Goal: Information Seeking & Learning: Learn about a topic

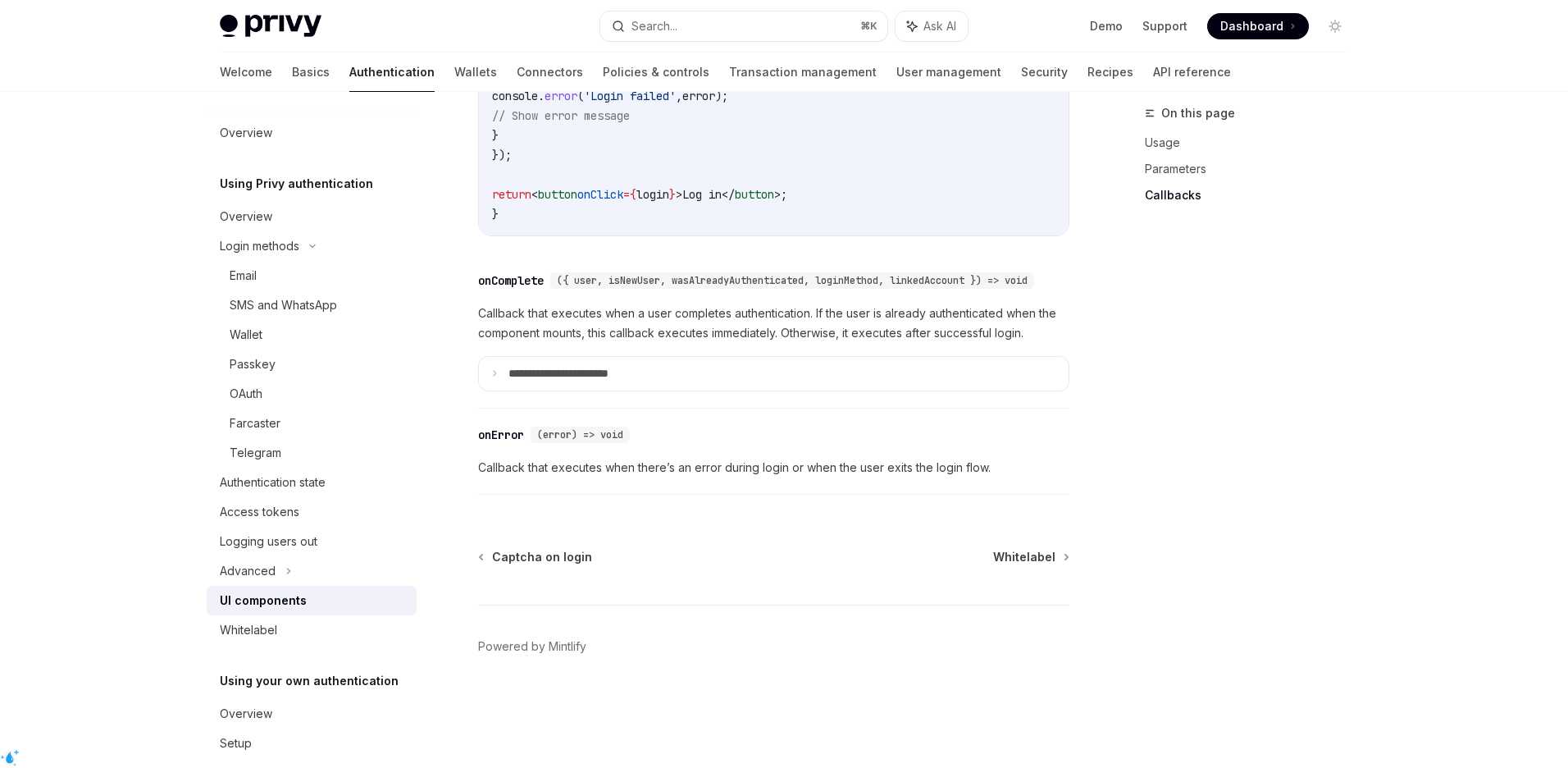
scroll to position [2361, 0]
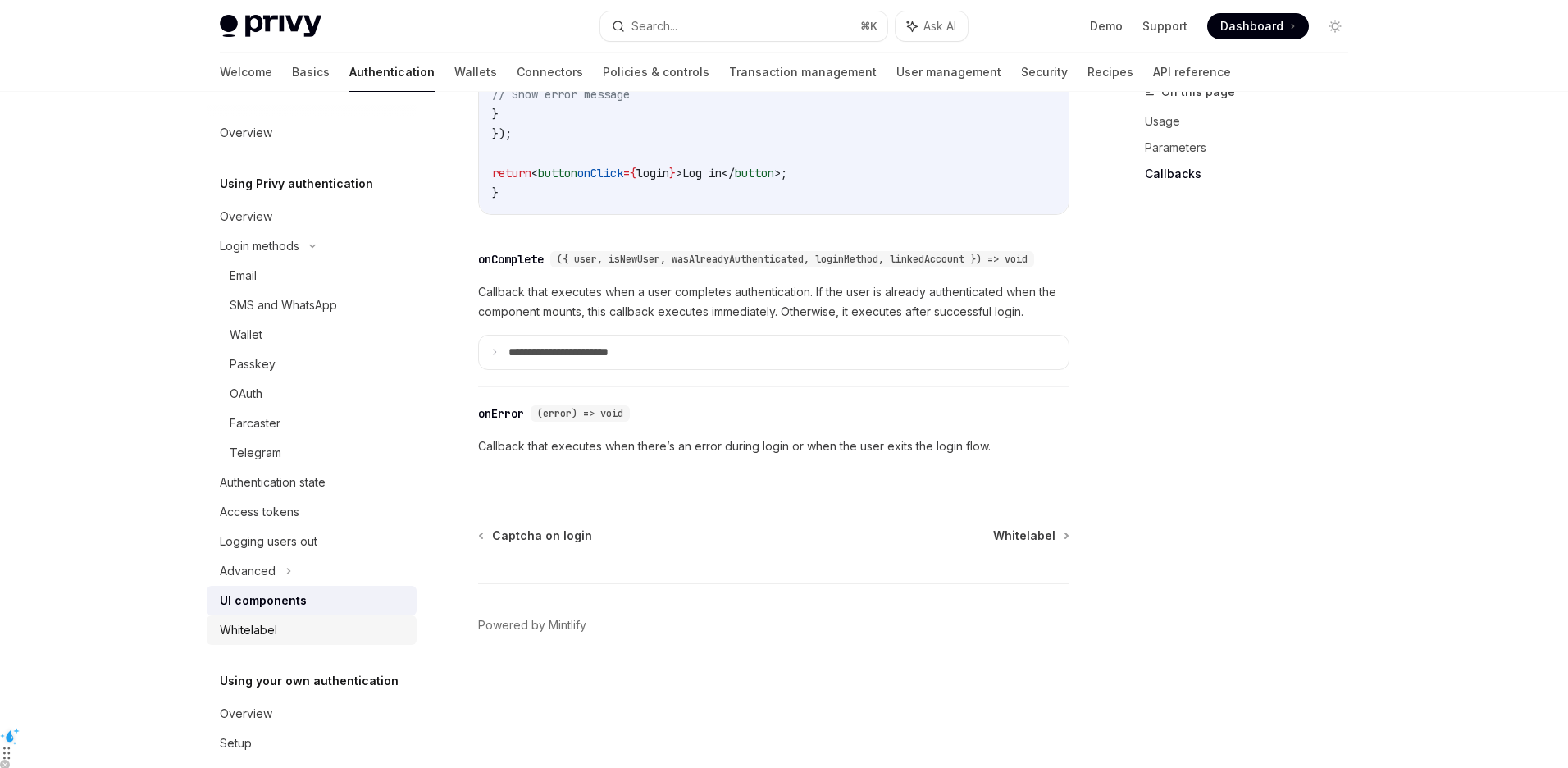
click at [257, 615] on link "Whitelabel" at bounding box center [311, 630] width 210 height 30
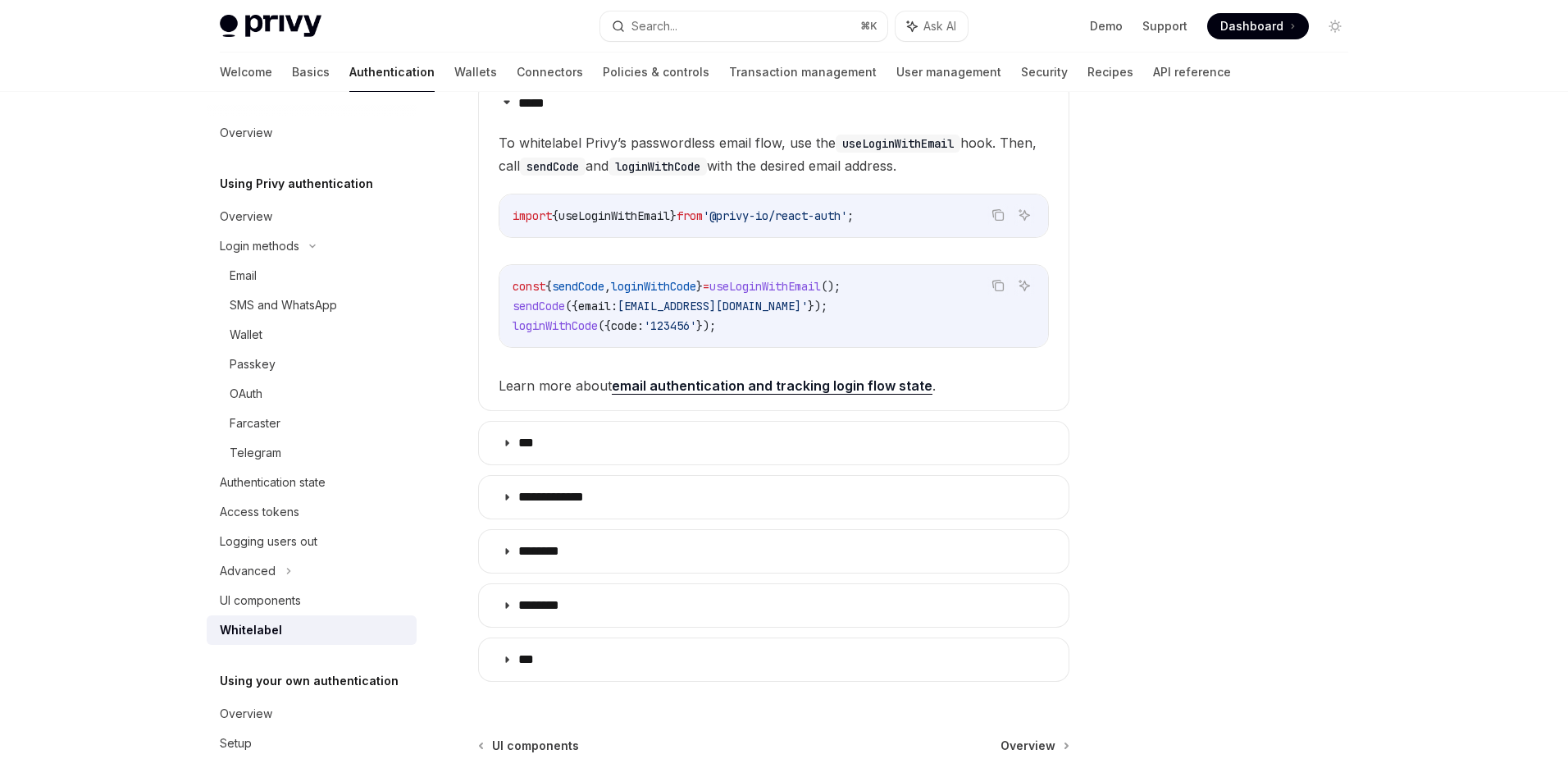
scroll to position [413, 0]
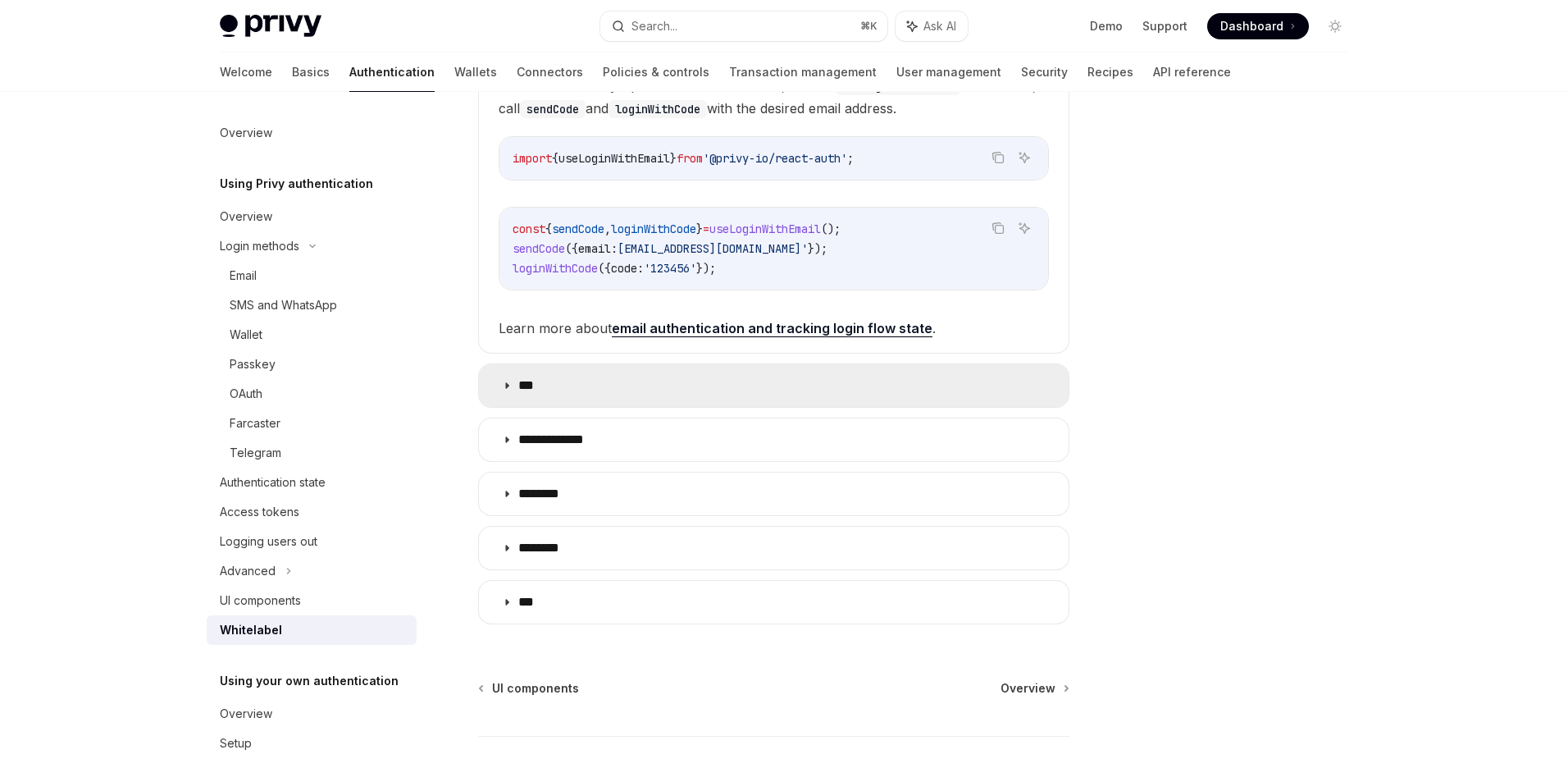
click at [609, 397] on summary "***" at bounding box center [774, 386] width 590 height 43
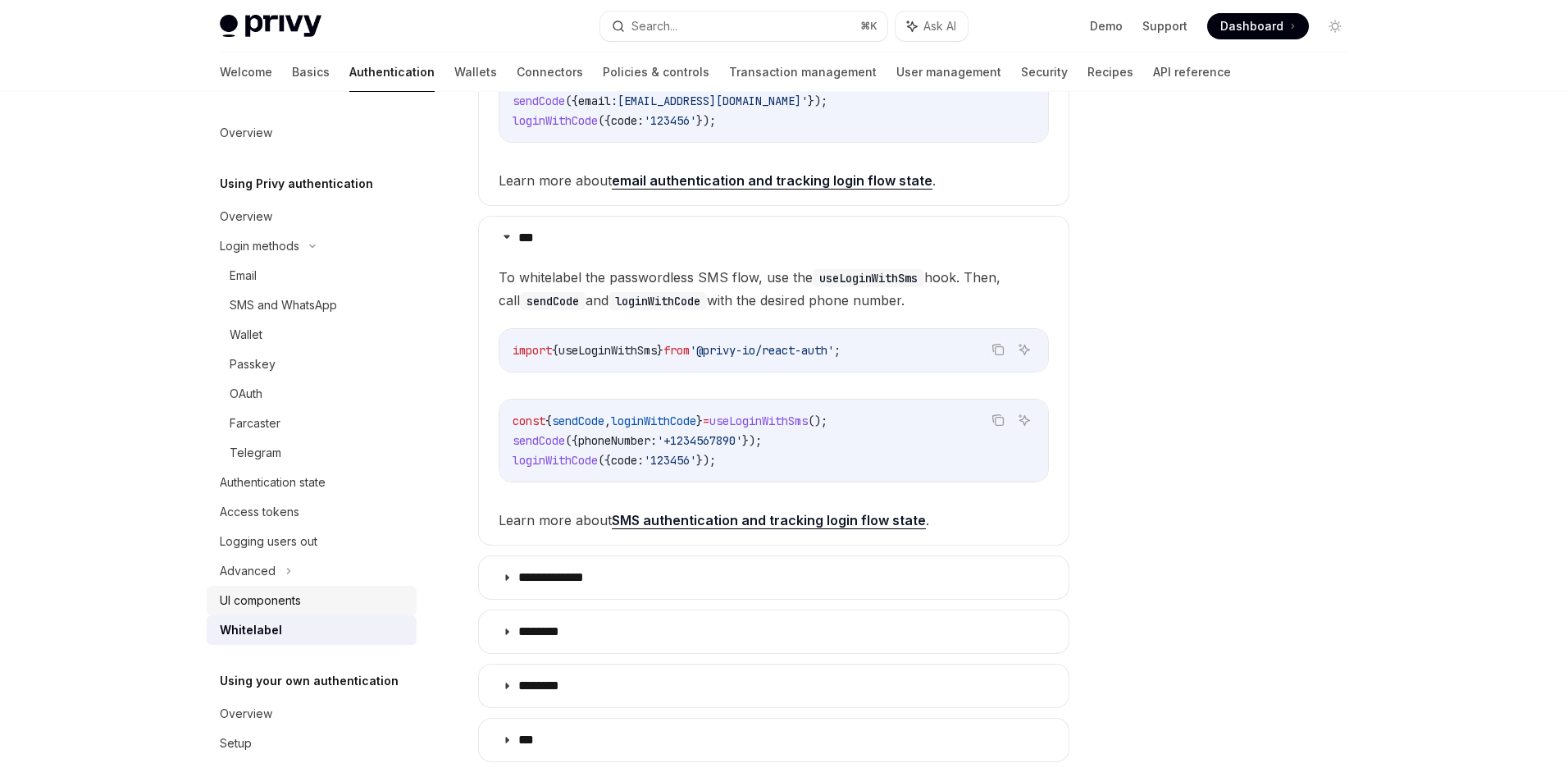
scroll to position [53, 0]
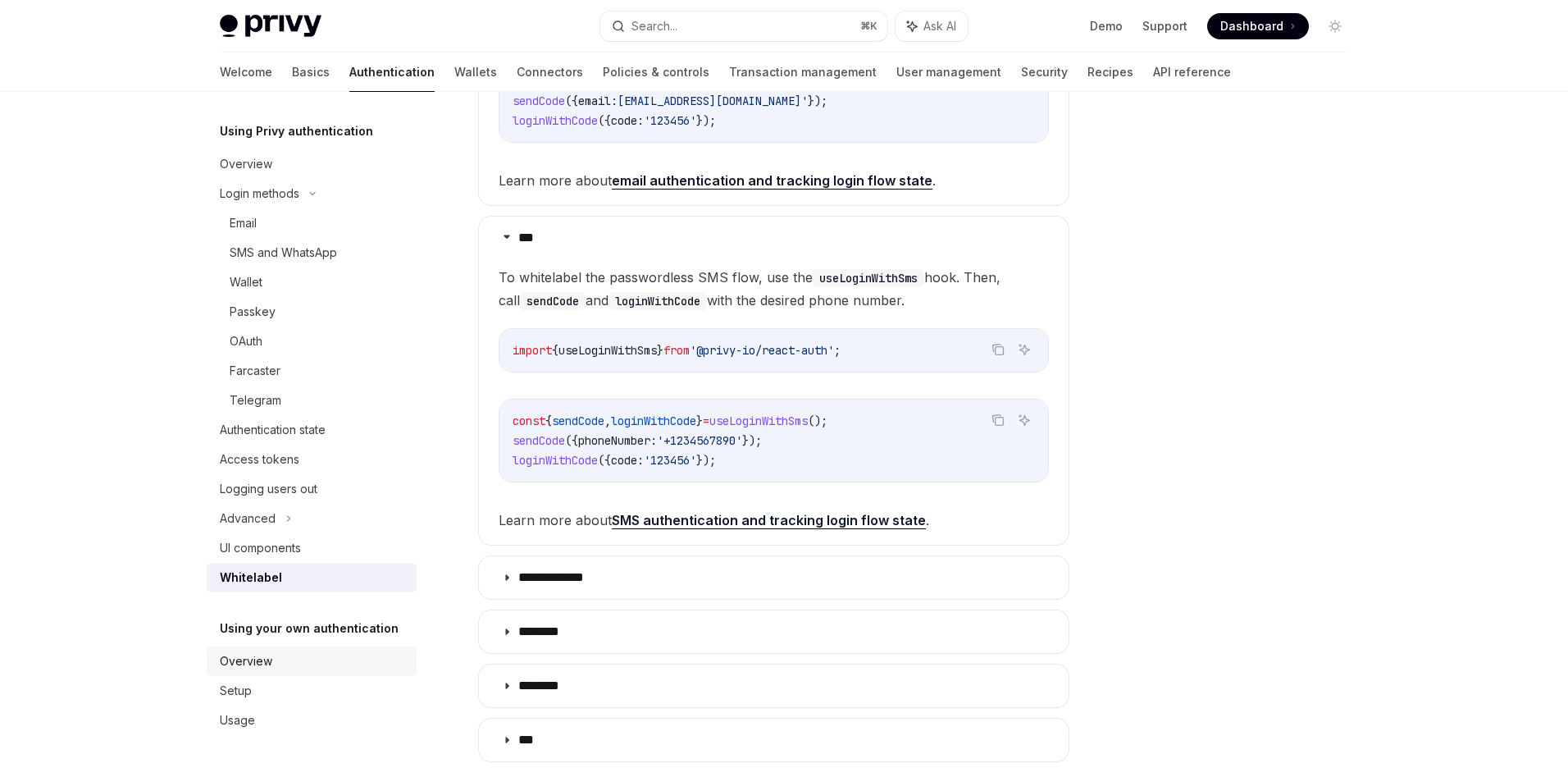
click at [268, 647] on link "Overview" at bounding box center [311, 661] width 210 height 30
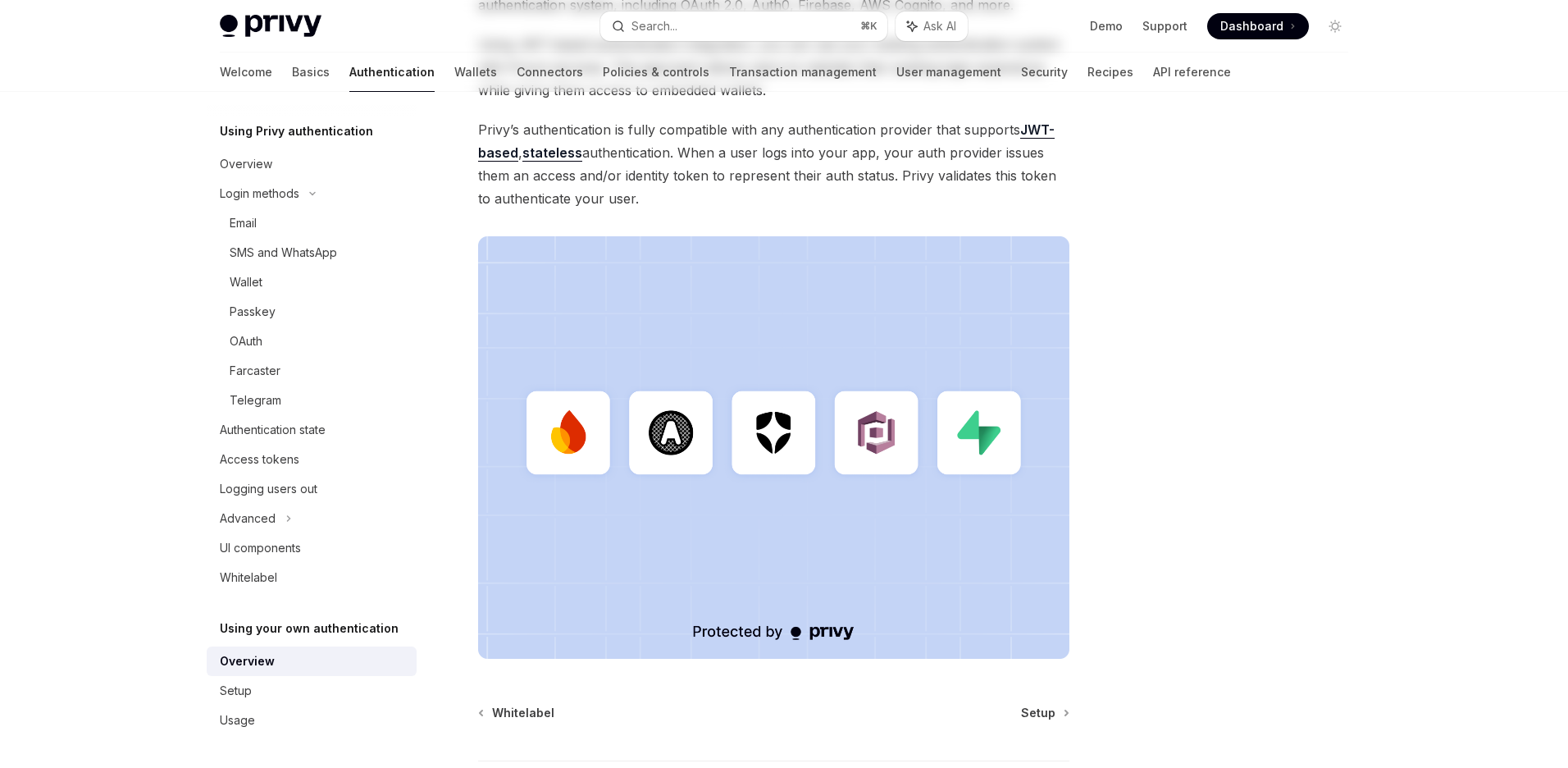
scroll to position [401, 0]
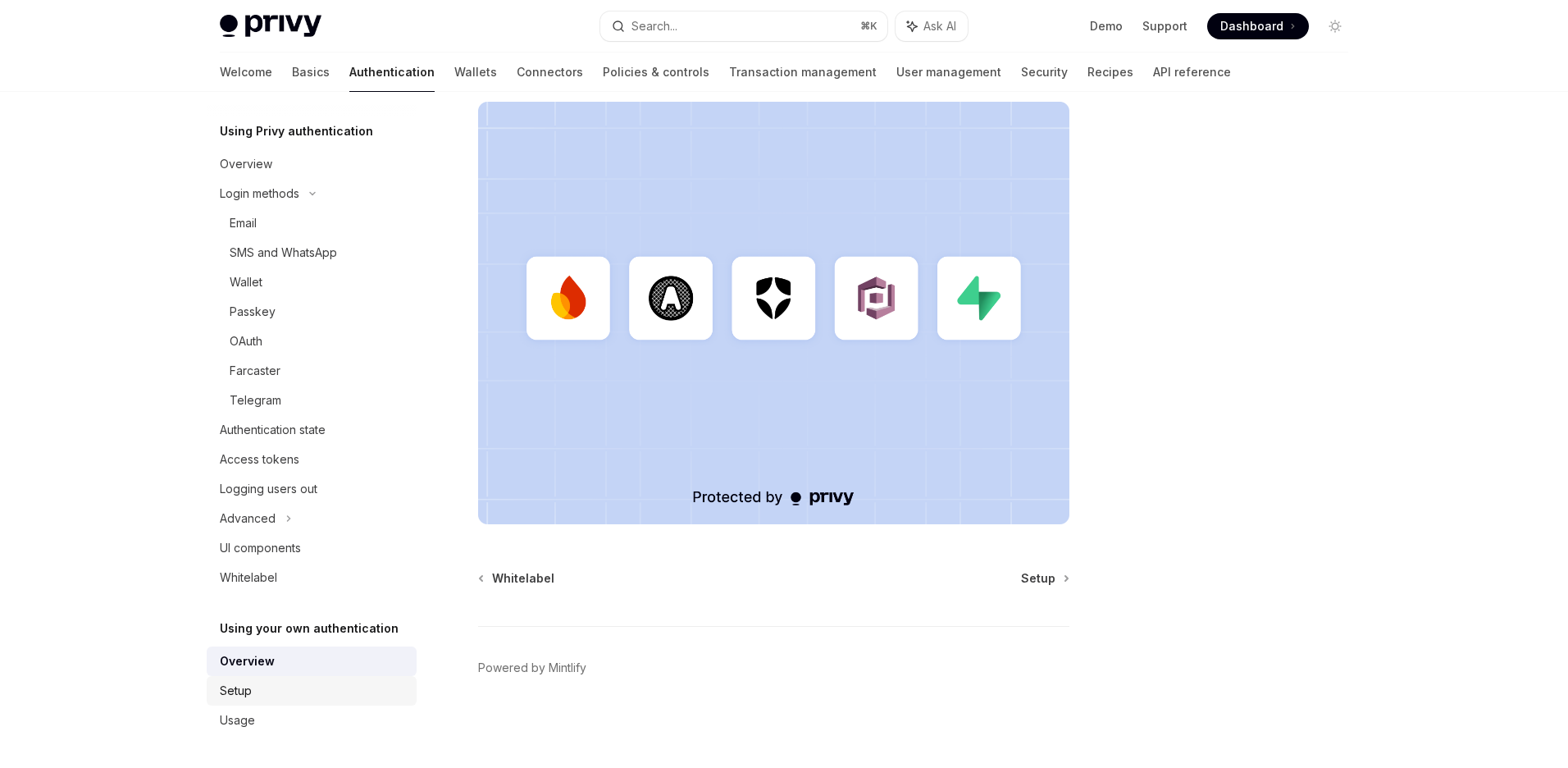
click at [237, 692] on div "Setup" at bounding box center [235, 690] width 32 height 20
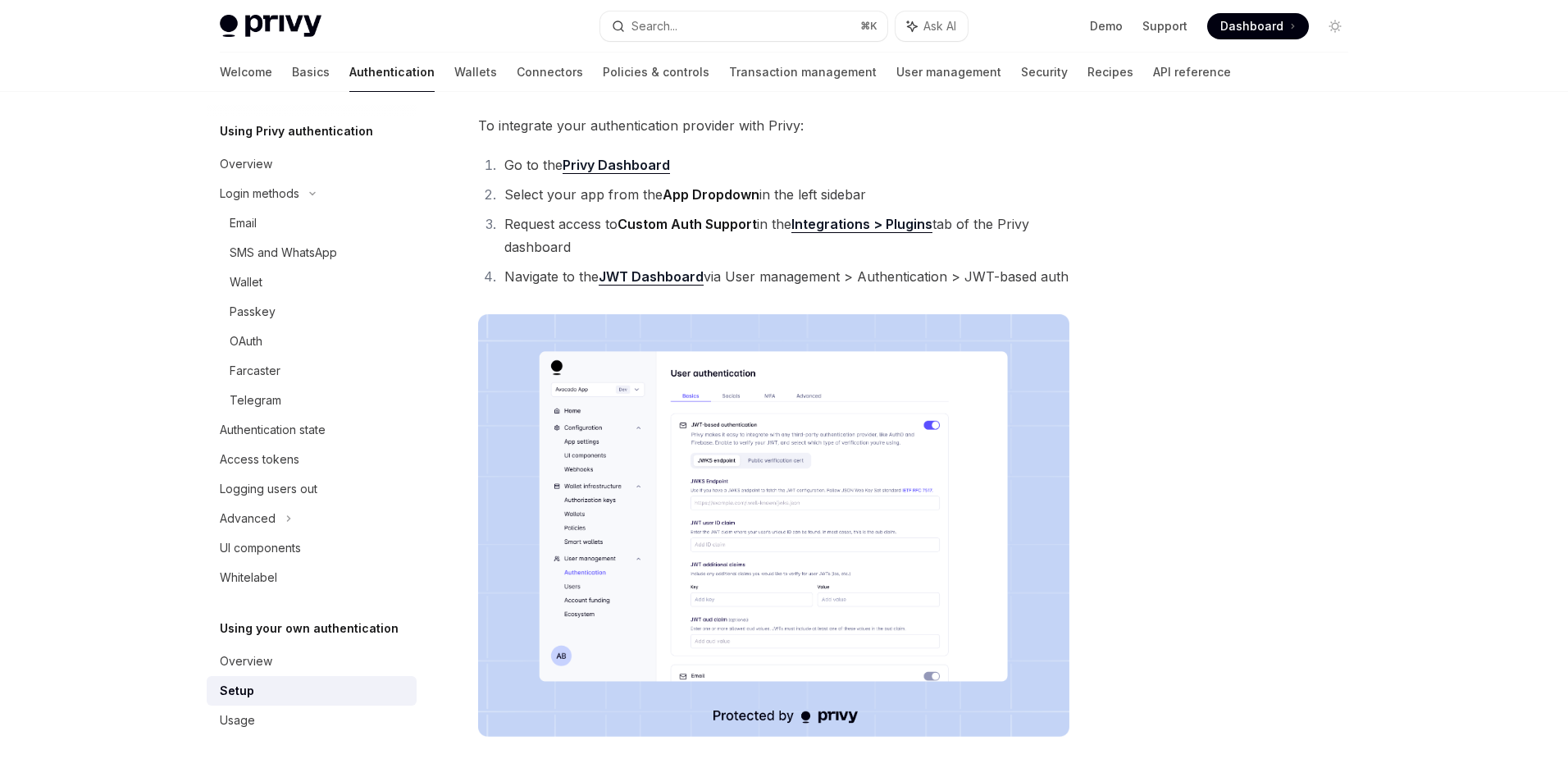
scroll to position [275, 0]
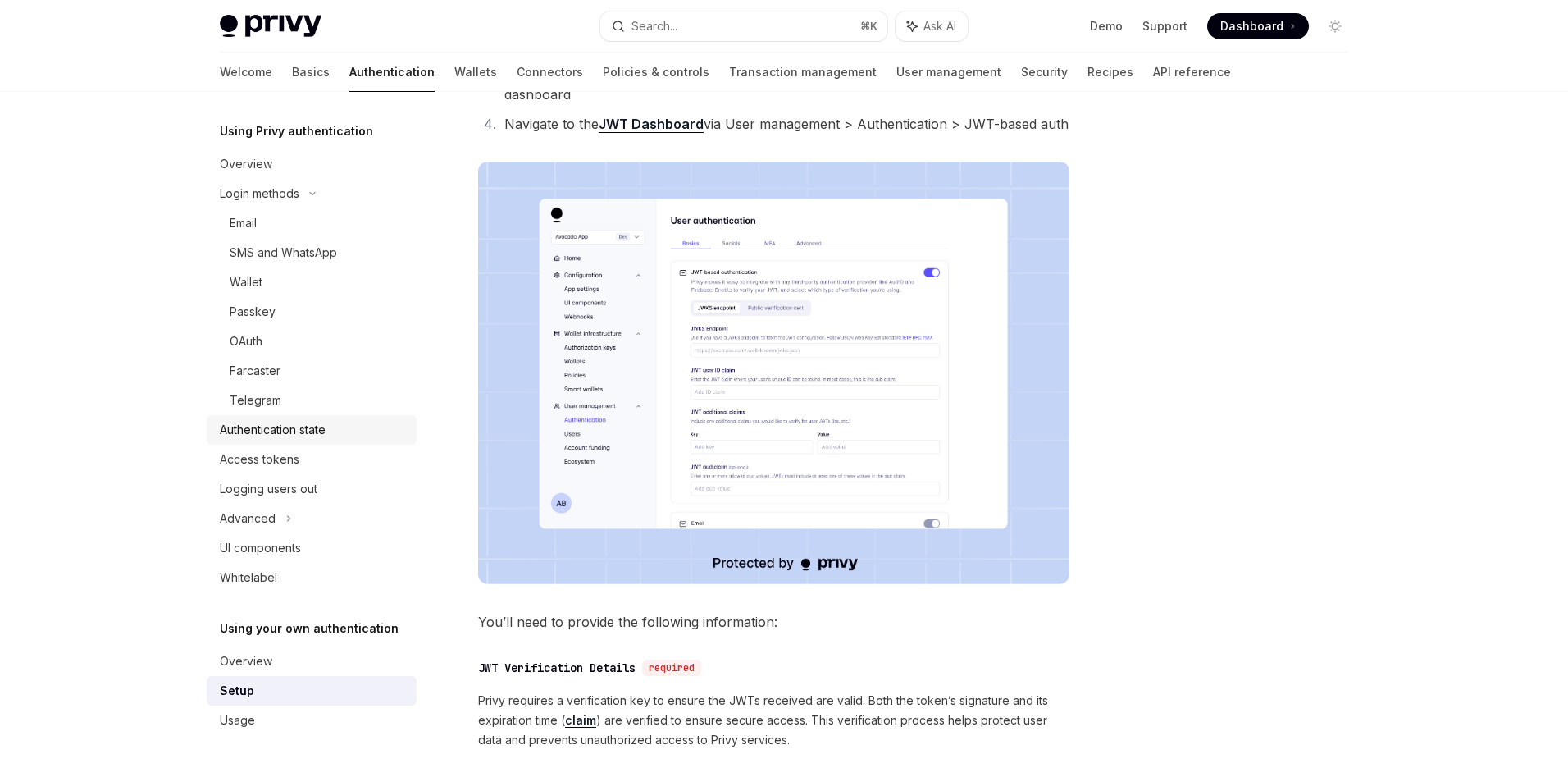
click at [245, 421] on div "Authentication state" at bounding box center [272, 430] width 106 height 20
type textarea "*"
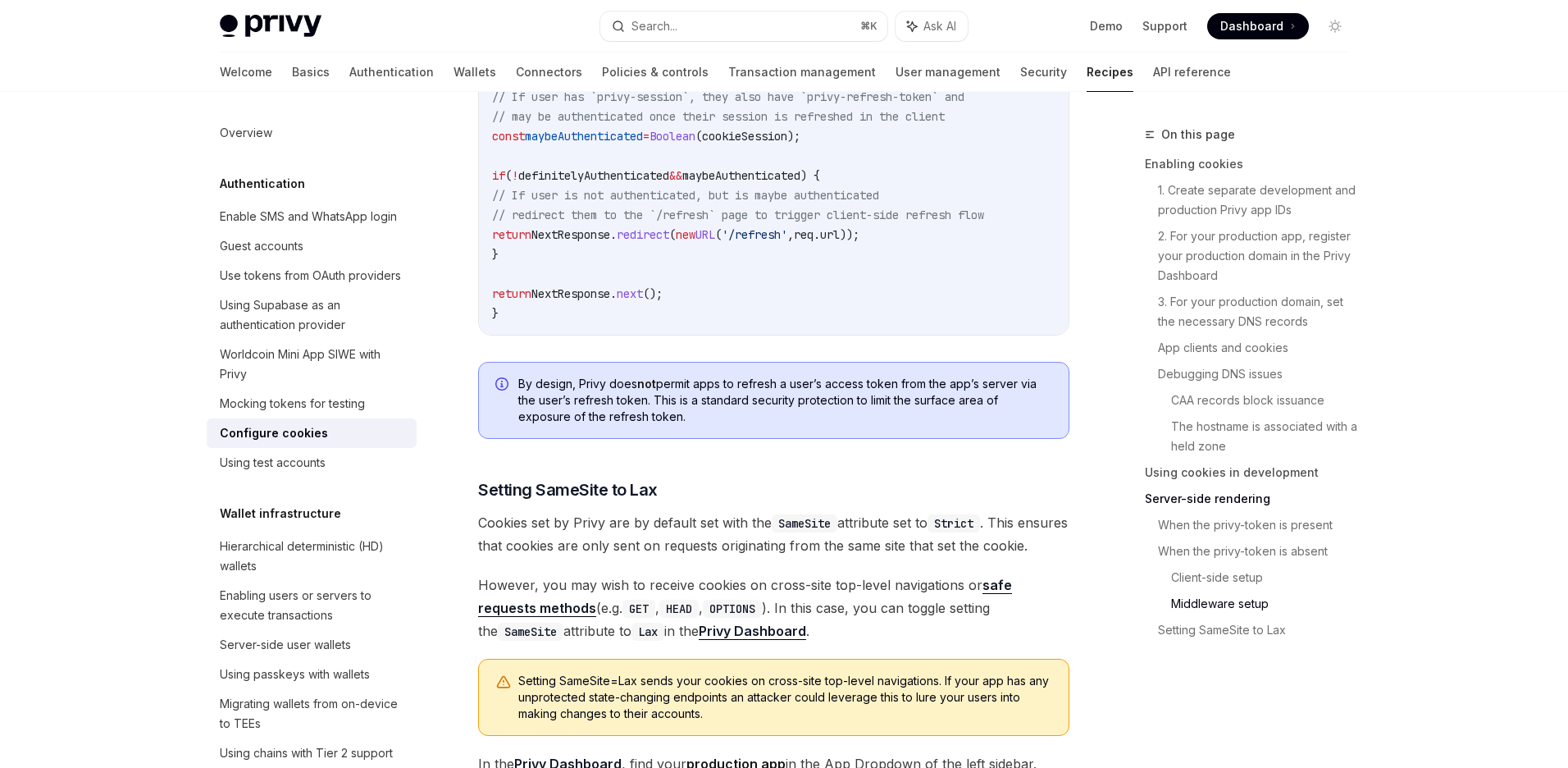
scroll to position [5703, 0]
